Goal: Task Accomplishment & Management: Complete application form

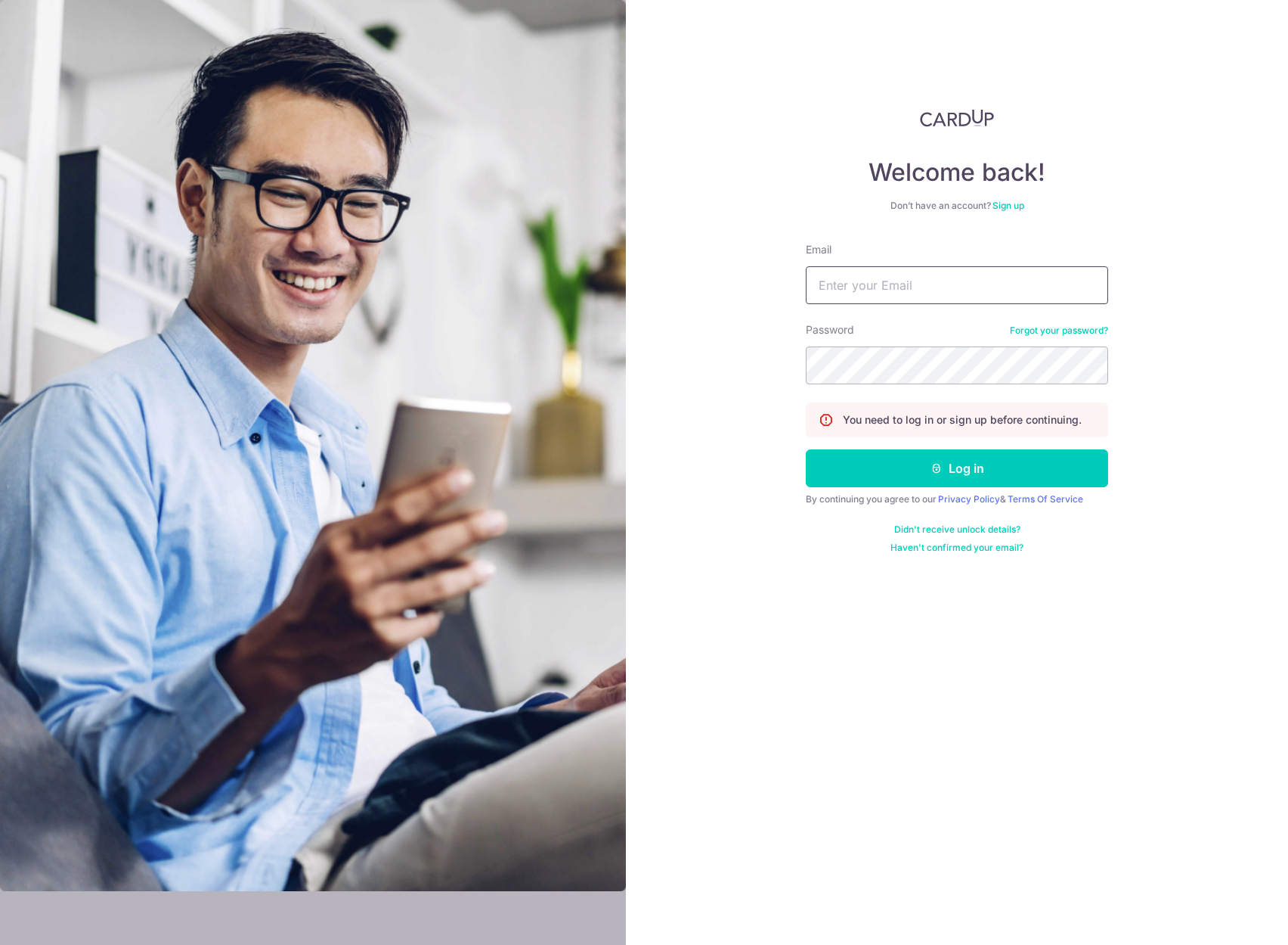
click at [895, 283] on input "Email" at bounding box center [957, 285] width 302 height 38
click at [934, 277] on input "Email" at bounding box center [957, 285] width 302 height 38
click at [911, 285] on input "Email" at bounding box center [957, 285] width 302 height 38
type input "[EMAIL_ADDRESS][DOMAIN_NAME]"
click at [942, 443] on form "Email [EMAIL_ADDRESS][DOMAIN_NAME] Password Forgot your password? You need to l…" at bounding box center [957, 397] width 302 height 311
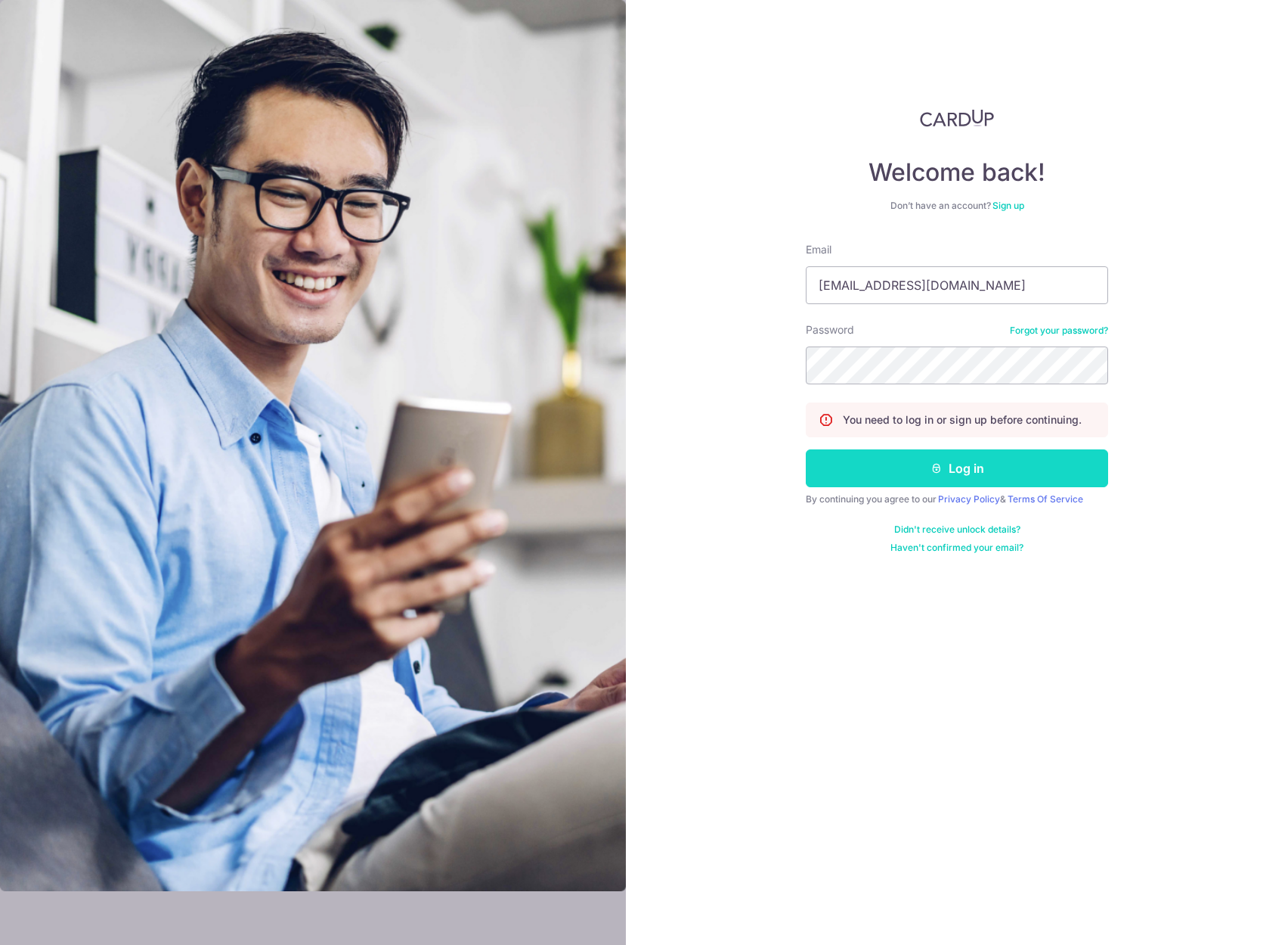
click at [942, 449] on button "Log in" at bounding box center [957, 468] width 302 height 38
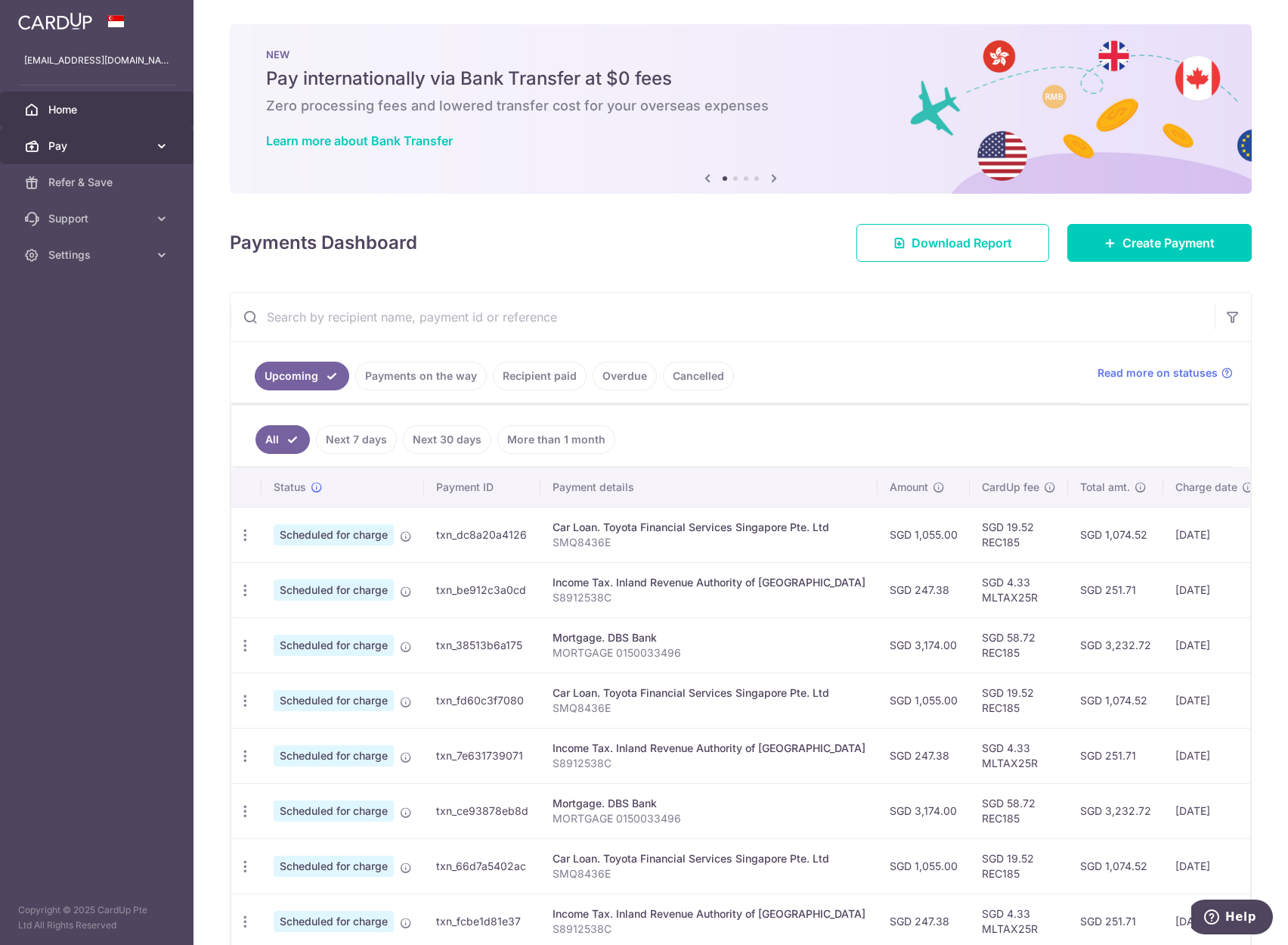
click at [75, 139] on span "Pay" at bounding box center [98, 146] width 100 height 15
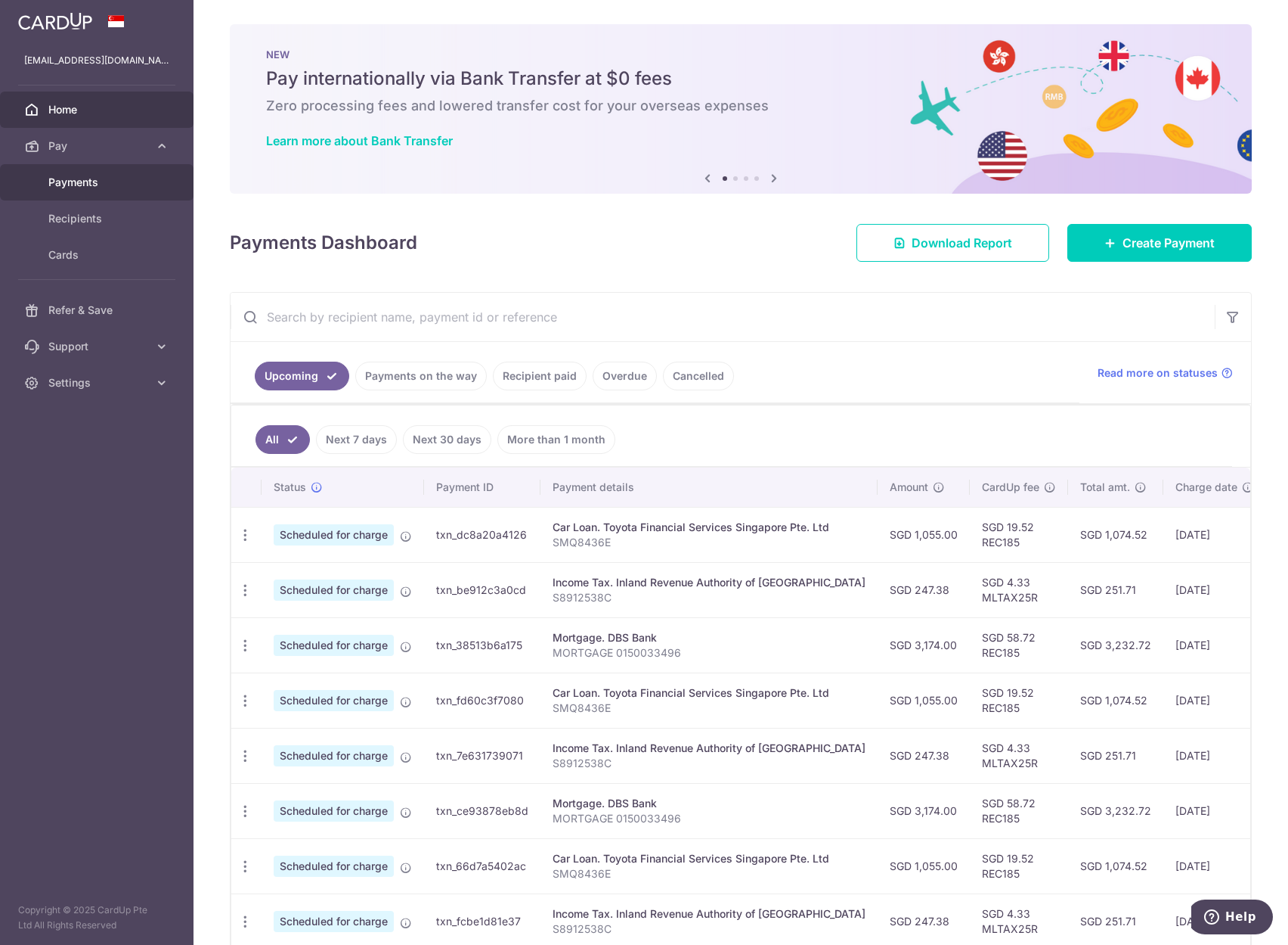
click at [112, 173] on link "Payments" at bounding box center [96, 182] width 193 height 36
